Goal: Find contact information: Find contact information

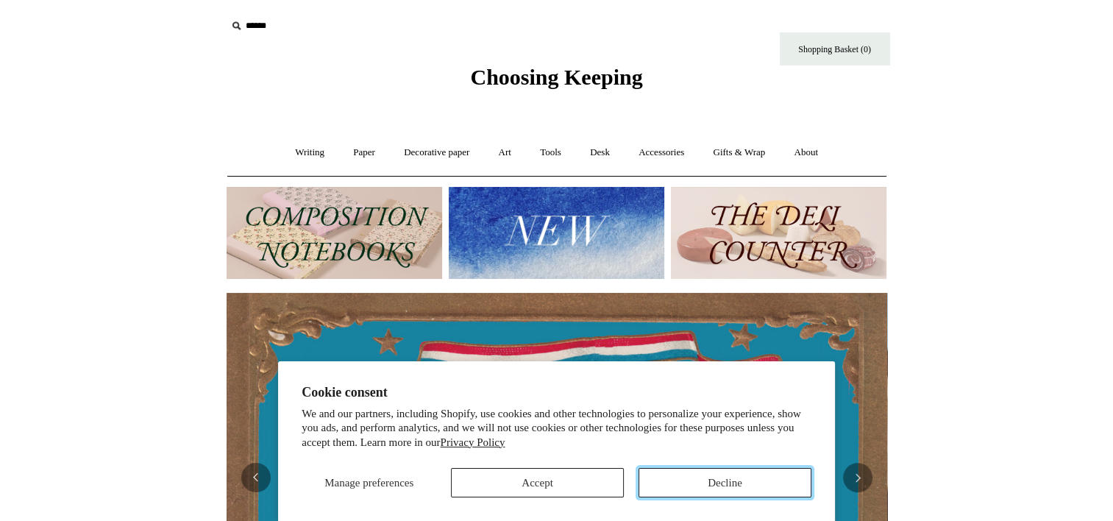
click at [724, 480] on button "Decline" at bounding box center [724, 482] width 173 height 29
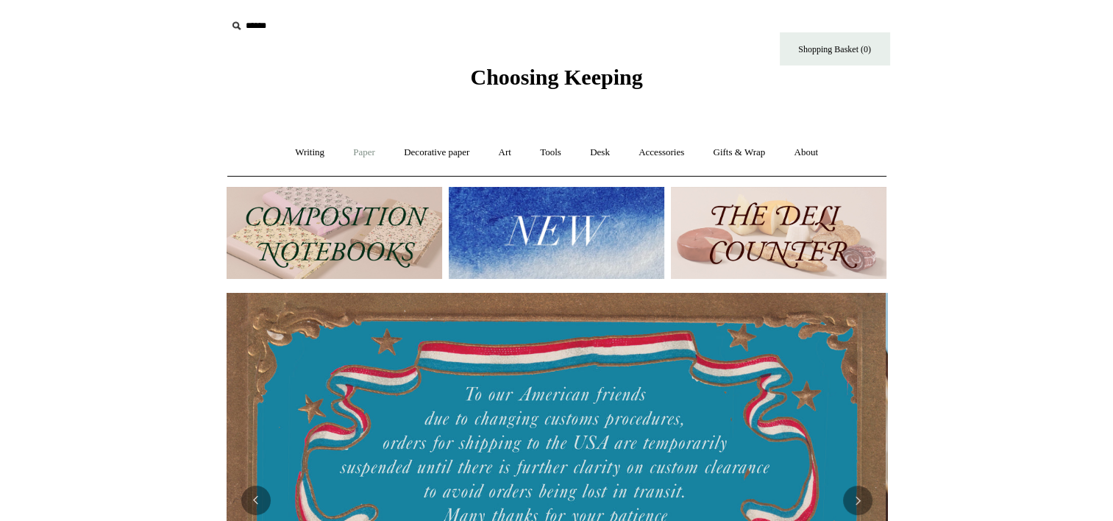
click at [355, 147] on link "Paper +" at bounding box center [364, 152] width 49 height 39
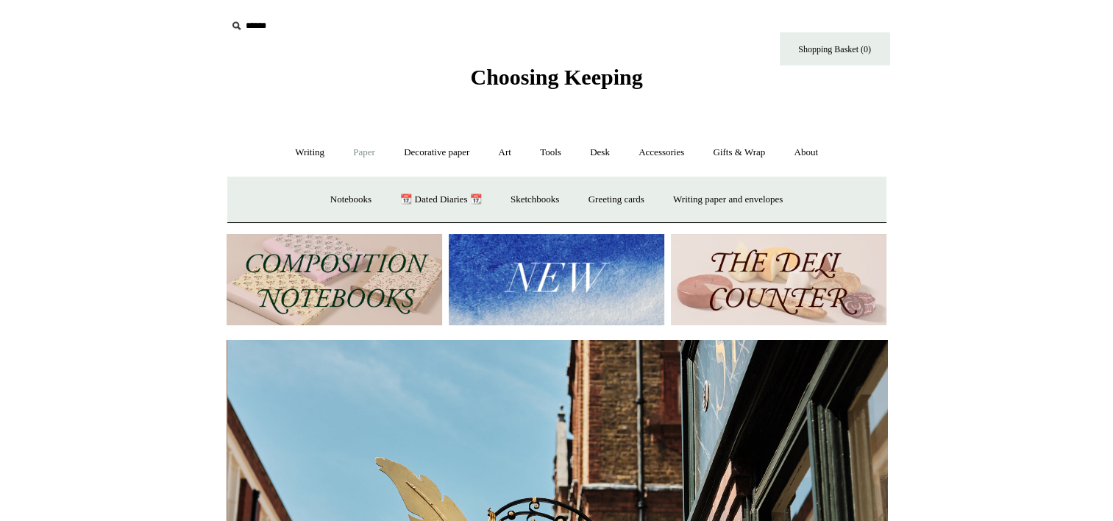
scroll to position [0, 660]
click at [431, 198] on link "📆 Dated Diaries 📆" at bounding box center [440, 199] width 107 height 39
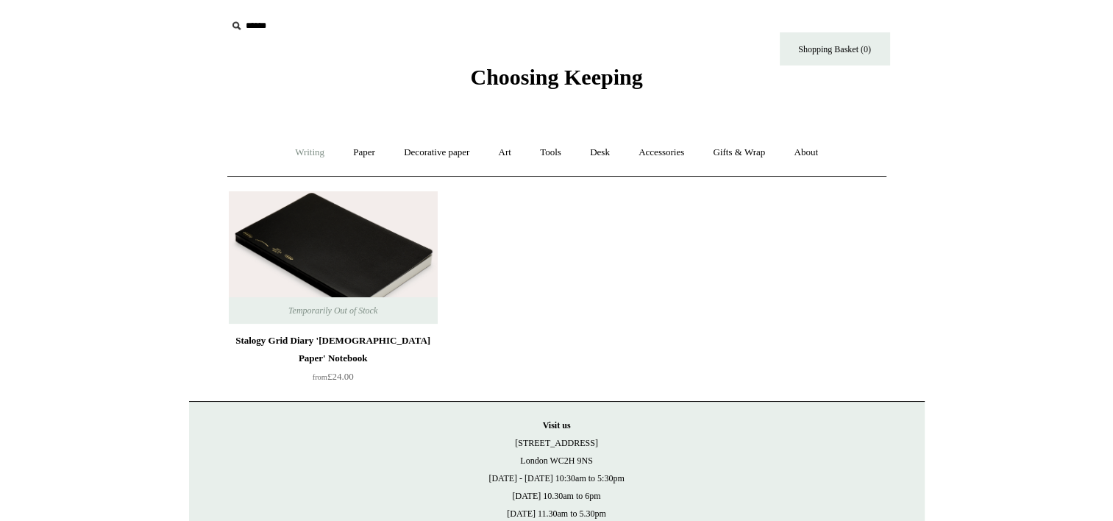
click at [299, 151] on link "Writing +" at bounding box center [310, 152] width 56 height 39
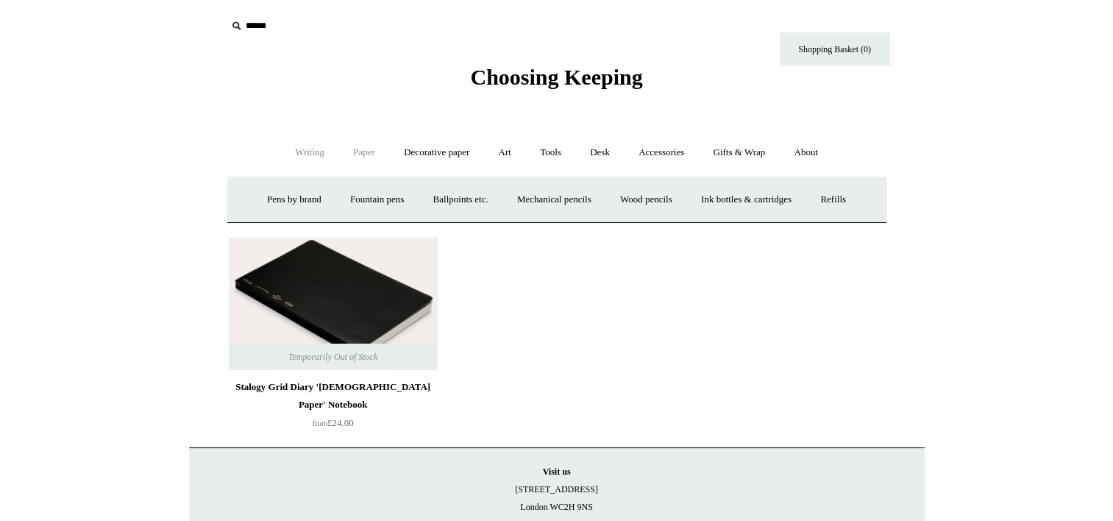
click at [362, 150] on link "Paper +" at bounding box center [364, 152] width 49 height 39
click at [699, 201] on link "Writing paper and envelopes +" at bounding box center [728, 199] width 136 height 39
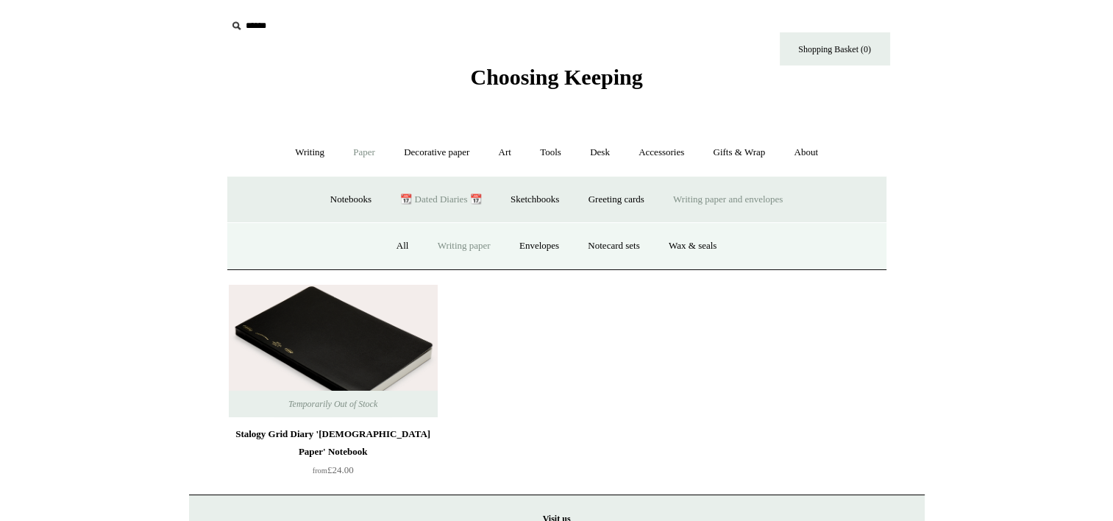
click at [469, 244] on link "Writing paper" at bounding box center [463, 246] width 79 height 39
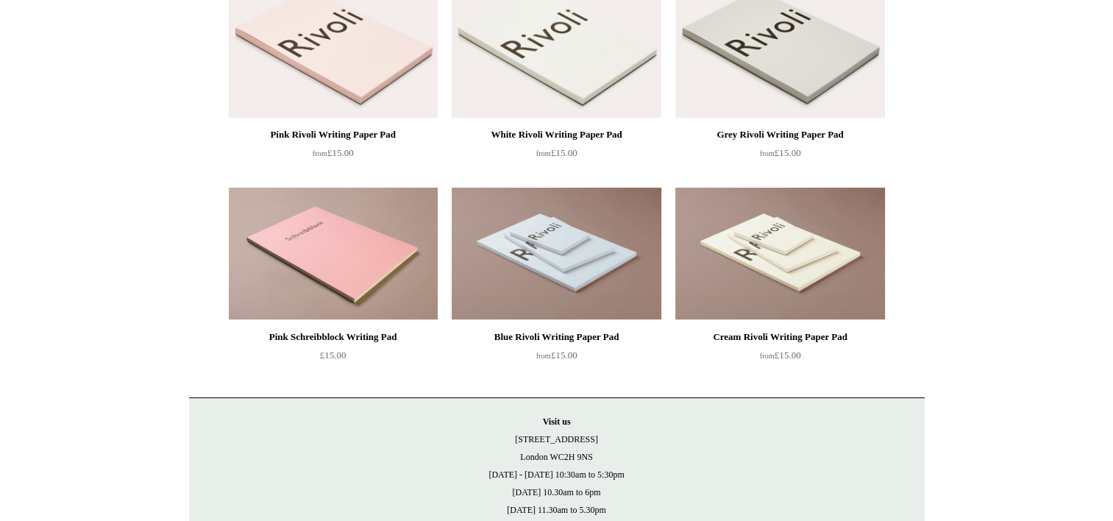
scroll to position [235, 0]
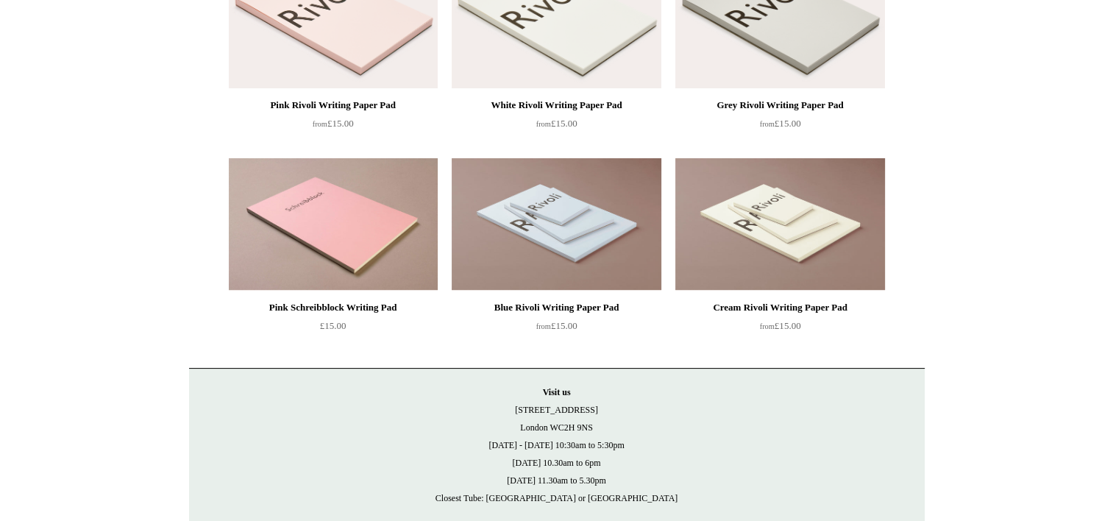
click at [809, 50] on img at bounding box center [779, 22] width 209 height 132
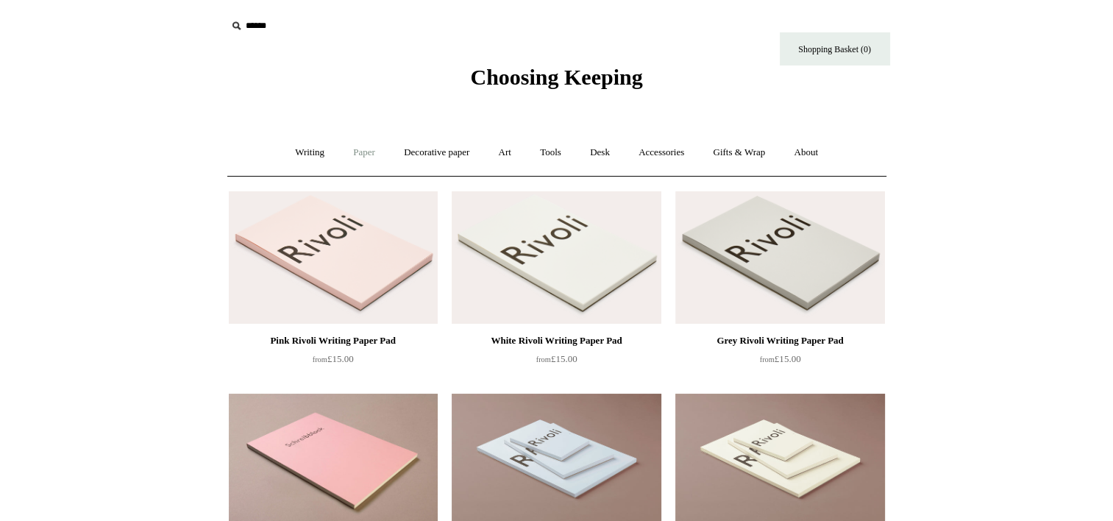
click at [359, 152] on link "Paper +" at bounding box center [364, 152] width 49 height 39
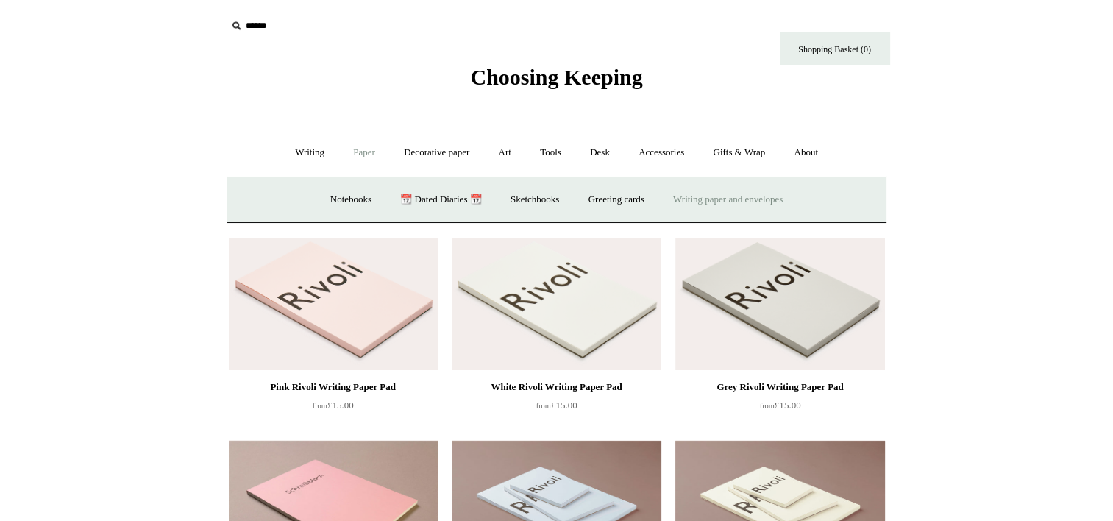
click at [733, 204] on link "Writing paper and envelopes +" at bounding box center [728, 199] width 136 height 39
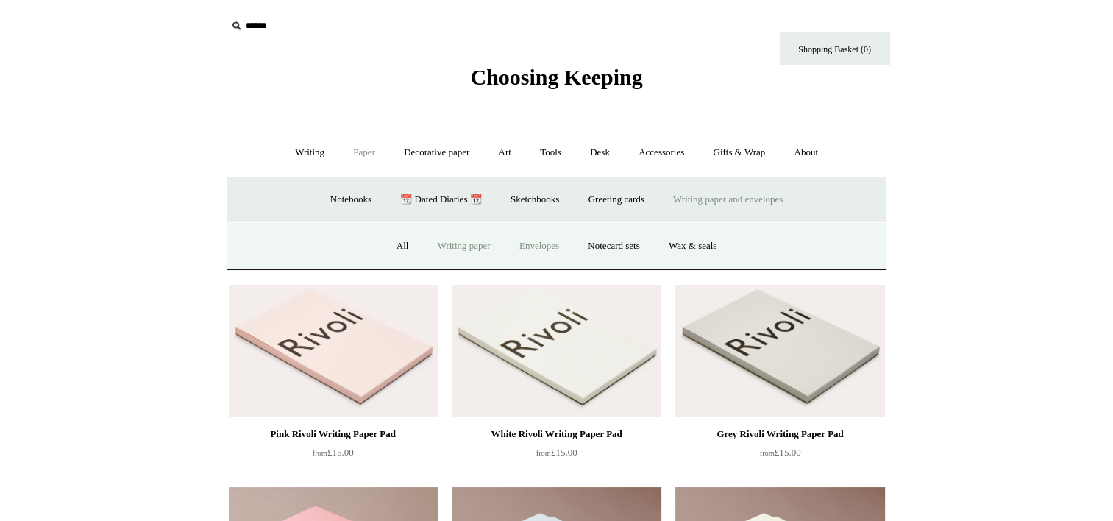
click at [534, 247] on link "Envelopes" at bounding box center [539, 246] width 66 height 39
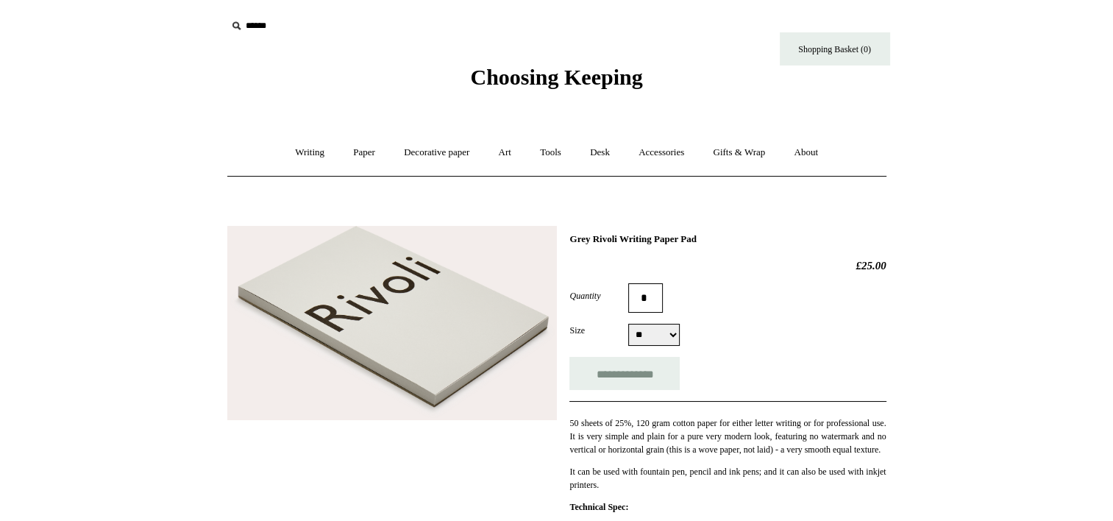
click at [671, 334] on select "** ** **" at bounding box center [653, 335] width 51 height 22
select select "**"
click at [628, 324] on select "** ** **" at bounding box center [653, 335] width 51 height 22
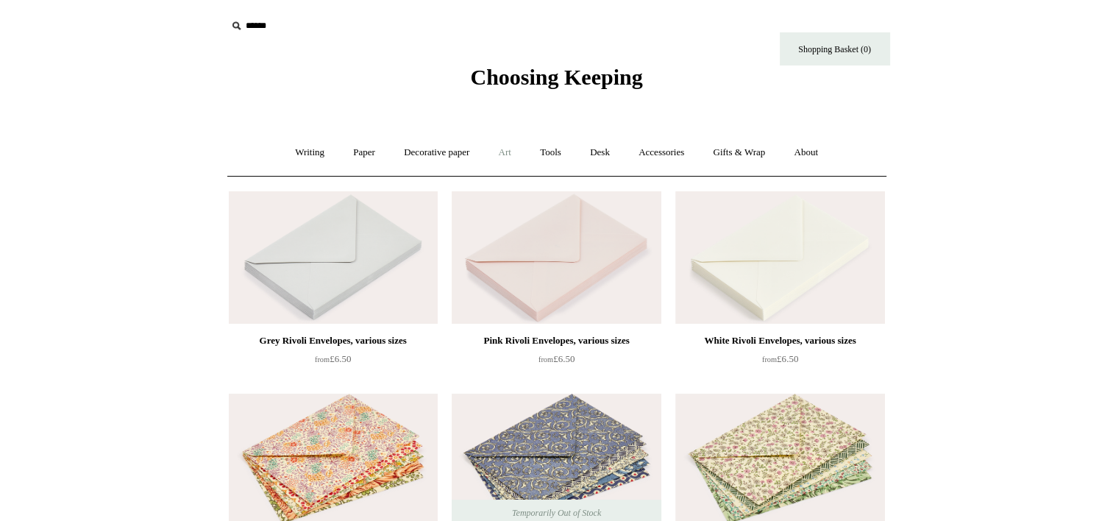
click at [506, 156] on link "Art +" at bounding box center [504, 152] width 39 height 39
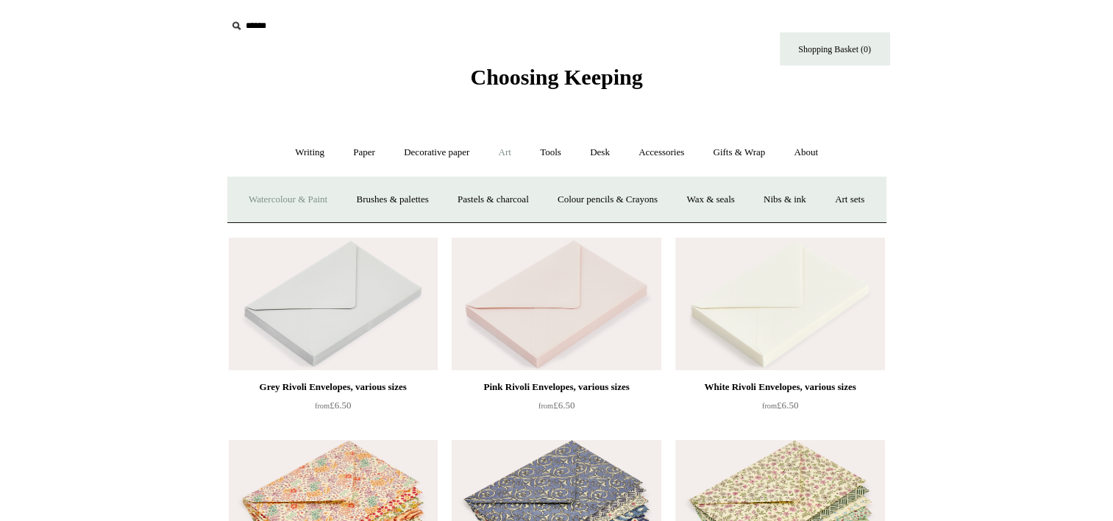
click at [323, 200] on link "Watercolour & Paint" at bounding box center [287, 199] width 105 height 39
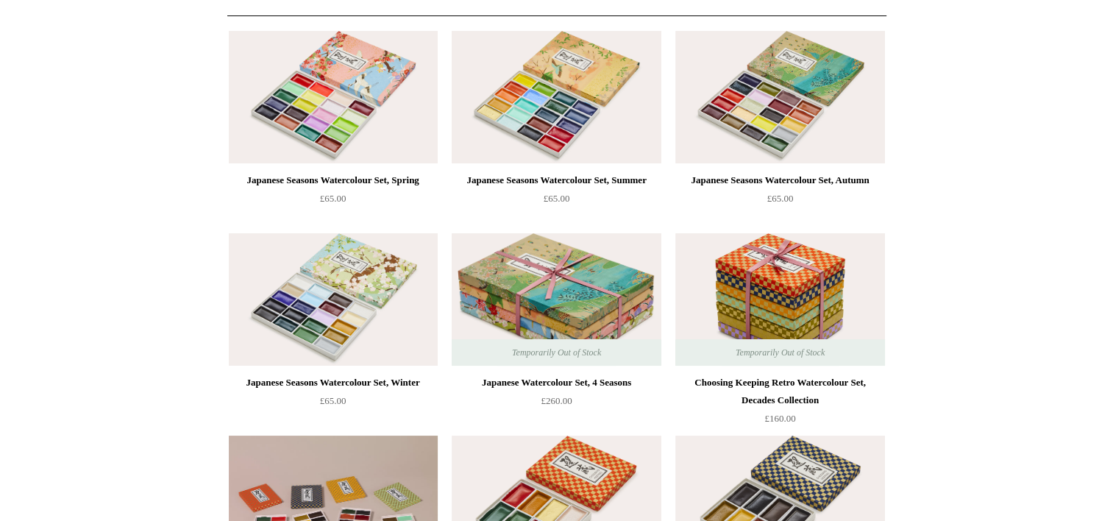
scroll to position [8, 0]
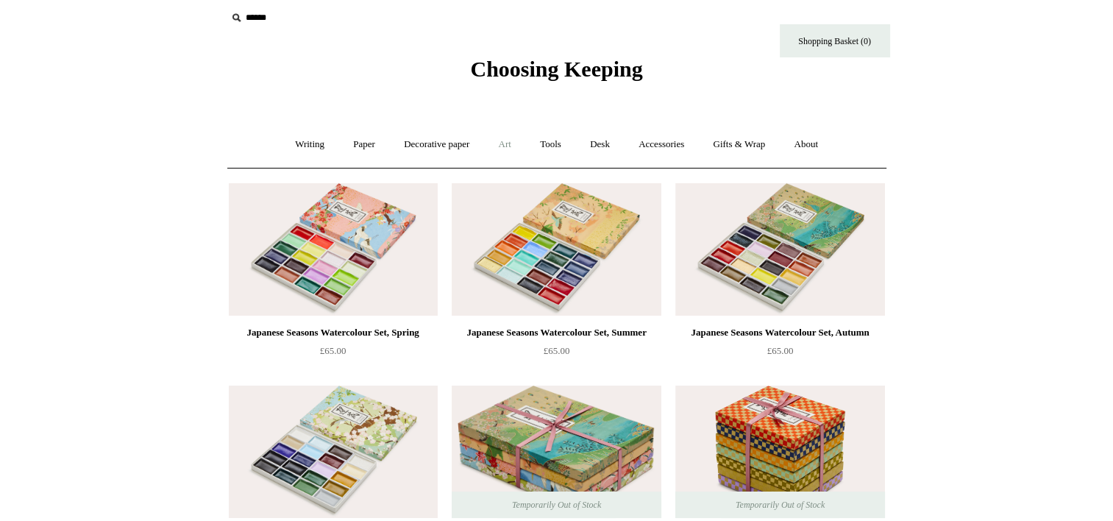
click at [512, 145] on link "Art +" at bounding box center [504, 144] width 39 height 39
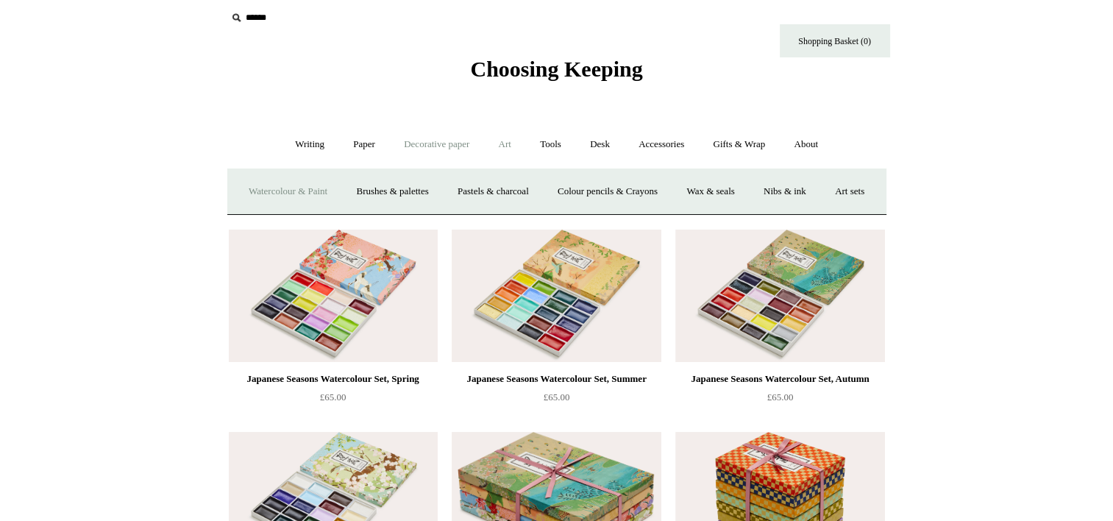
click at [431, 147] on link "Decorative paper +" at bounding box center [437, 144] width 92 height 39
click at [443, 139] on link "Decorative paper -" at bounding box center [437, 144] width 92 height 39
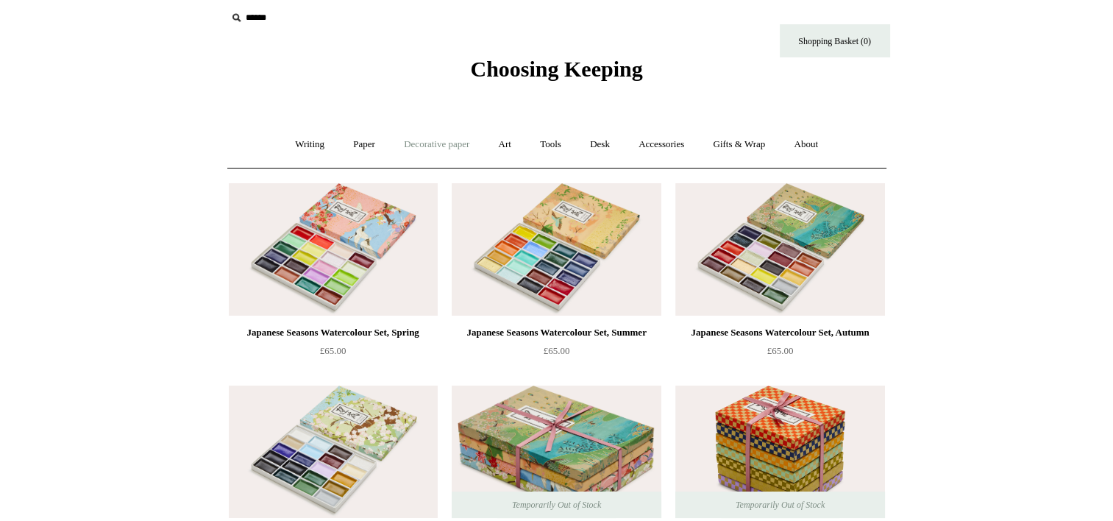
click at [443, 139] on link "Decorative paper +" at bounding box center [437, 144] width 92 height 39
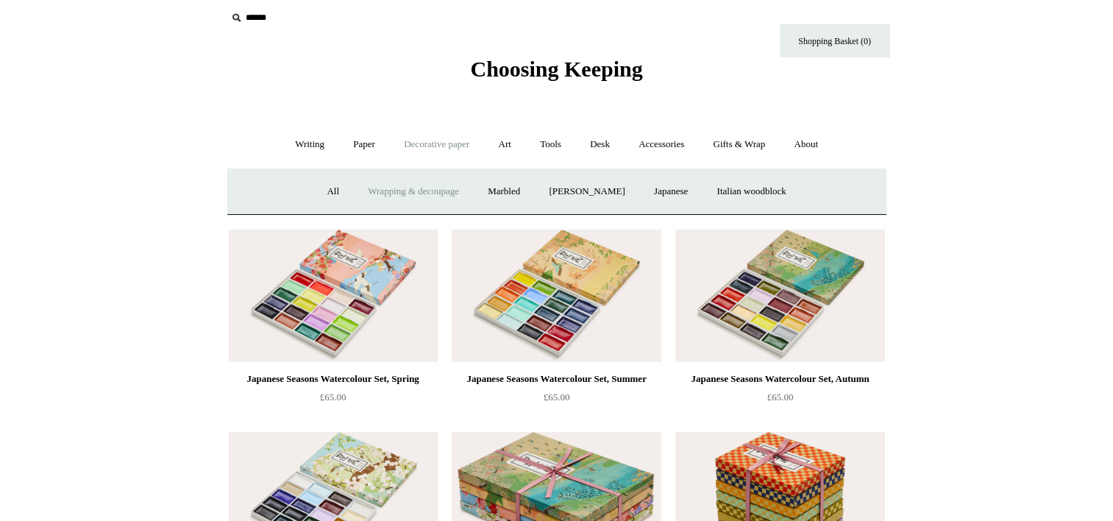
click at [410, 189] on link "Wrapping & decoupage" at bounding box center [414, 191] width 118 height 39
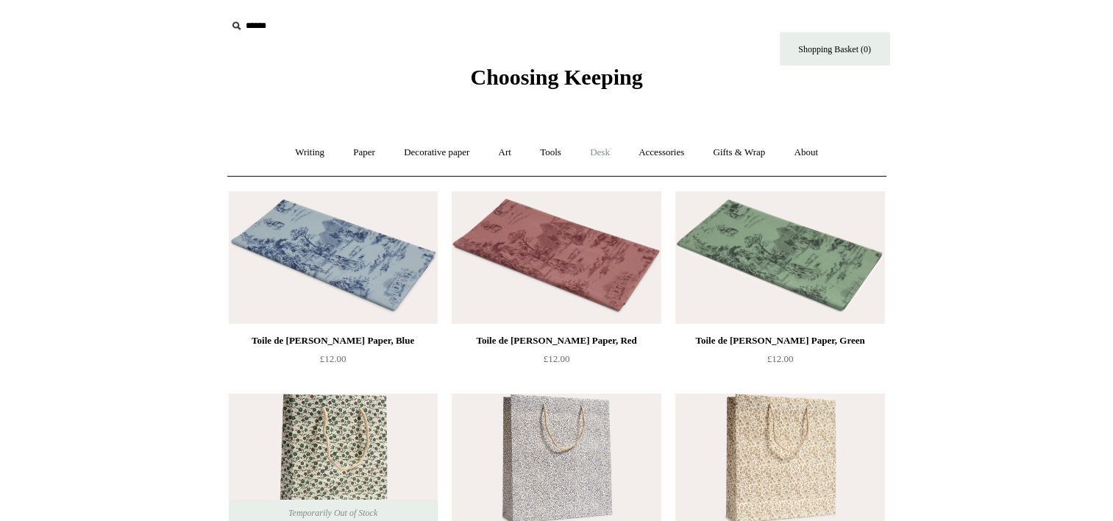
click at [599, 156] on link "Desk +" at bounding box center [600, 152] width 46 height 39
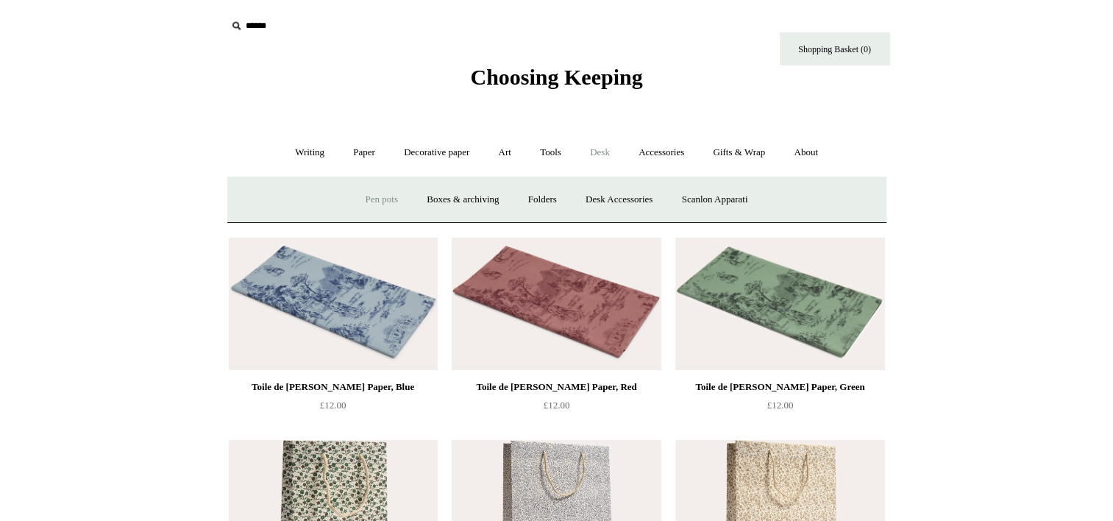
click at [382, 202] on link "Pen pots" at bounding box center [381, 199] width 59 height 39
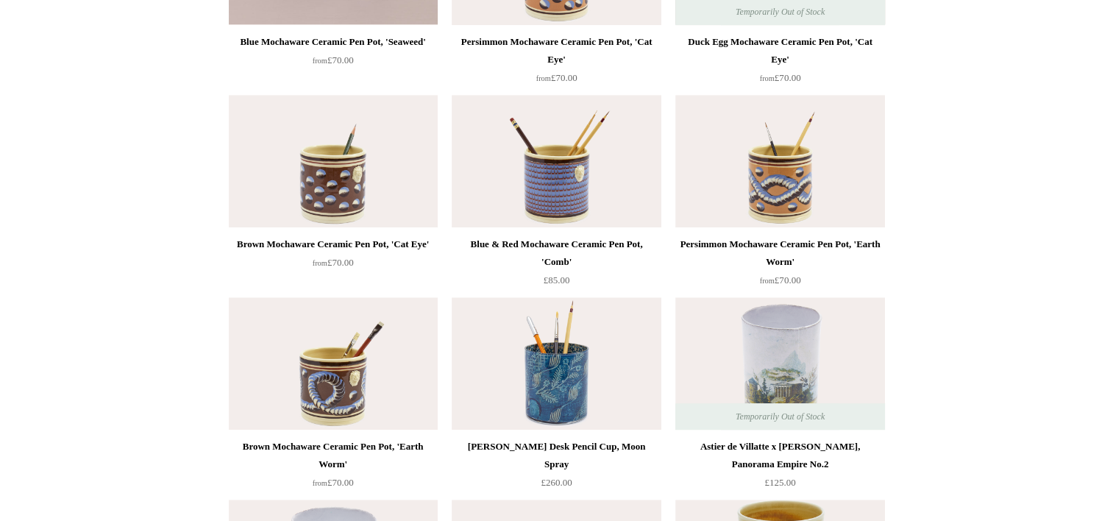
scroll to position [44, 0]
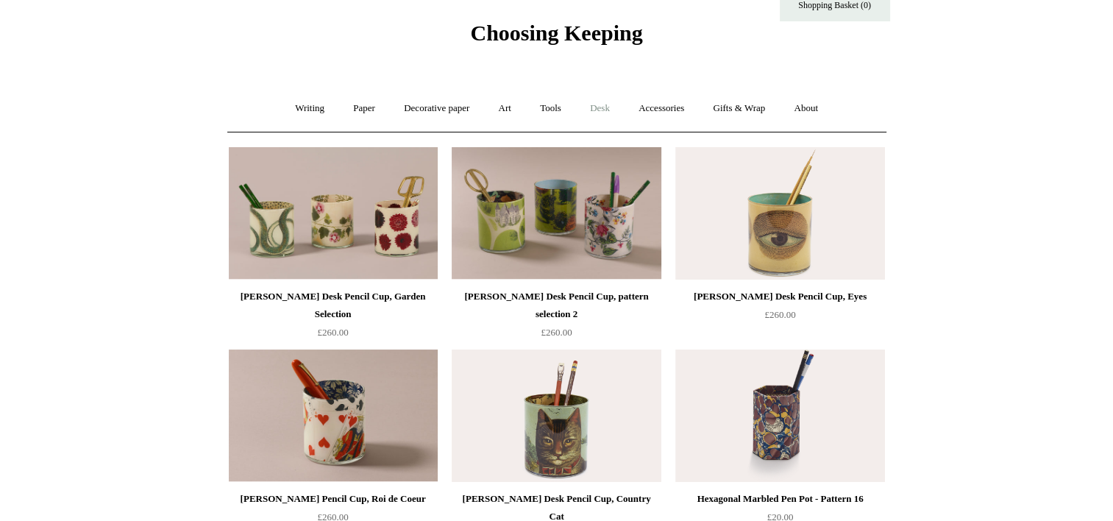
click at [599, 106] on link "Desk +" at bounding box center [600, 108] width 46 height 39
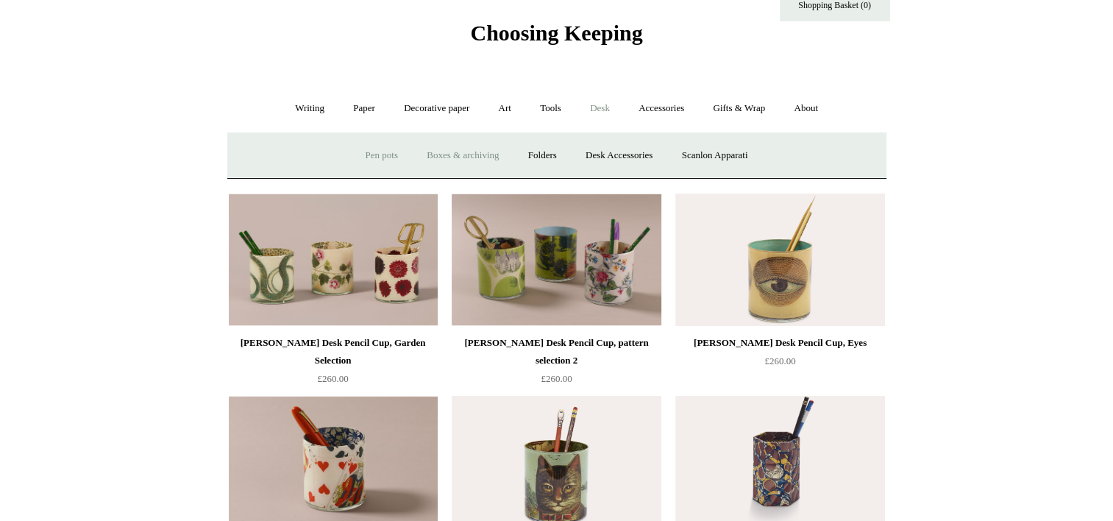
click at [465, 152] on link "Boxes & archiving" at bounding box center [462, 155] width 99 height 39
click at [629, 149] on link "Desk Accessories" at bounding box center [618, 155] width 93 height 39
click at [719, 156] on link "Scanlon Apparati" at bounding box center [715, 155] width 93 height 39
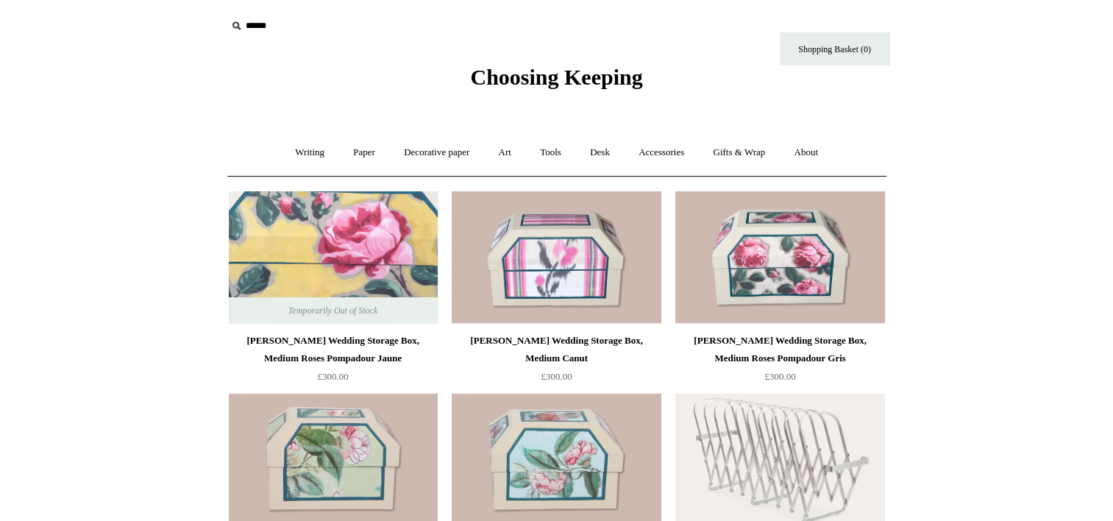
click at [349, 265] on img at bounding box center [333, 257] width 209 height 132
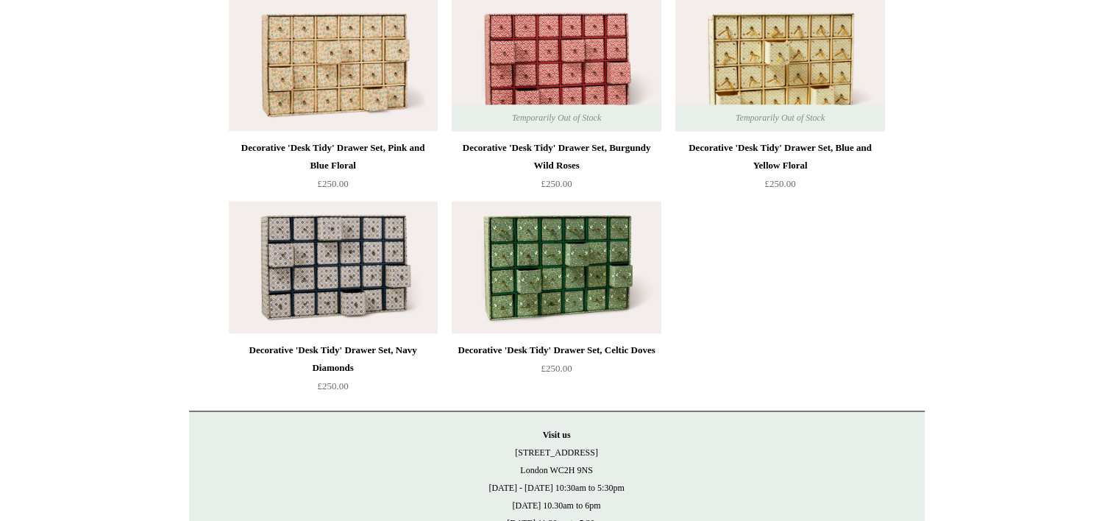
scroll to position [2215, 0]
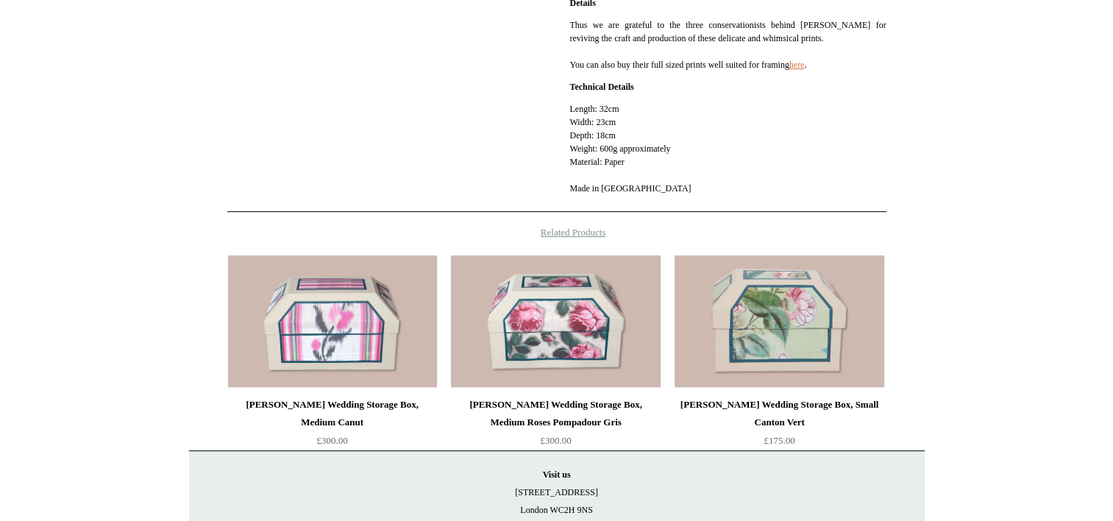
scroll to position [637, 0]
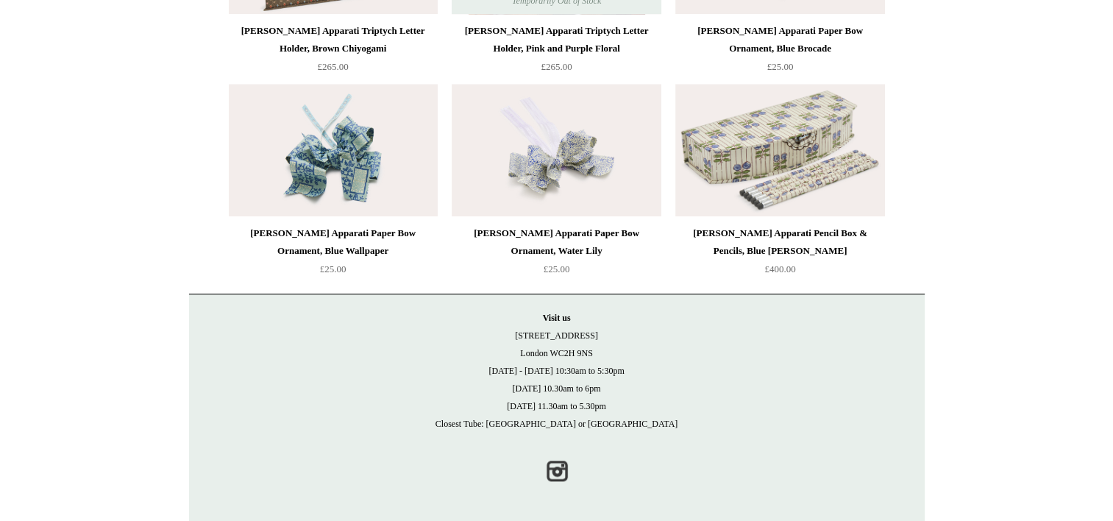
scroll to position [1322, 0]
drag, startPoint x: 527, startPoint y: 331, endPoint x: 594, endPoint y: 349, distance: 69.2
click at [594, 349] on p "Visit [GEOGRAPHIC_DATA][STREET_ADDRESS] [DATE] - [DATE] 10:30am to 5:30pm [DATE…" at bounding box center [557, 369] width 706 height 124
copy p "[STREET_ADDRESS]"
